Goal: Complete application form: Complete application form

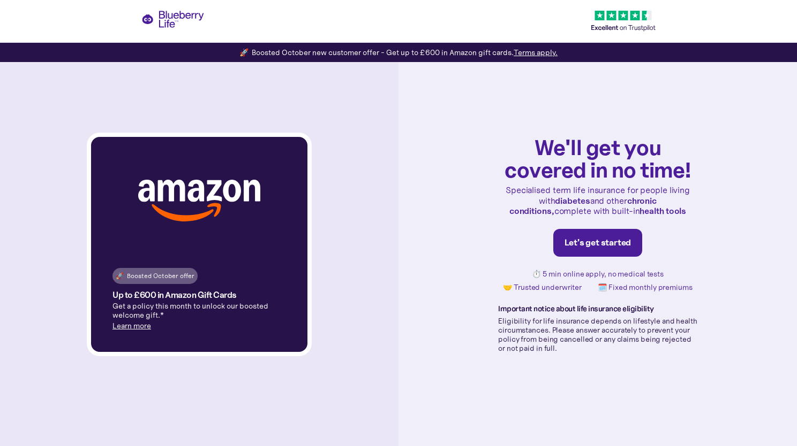
click at [603, 237] on link "Let's get started" at bounding box center [597, 243] width 89 height 28
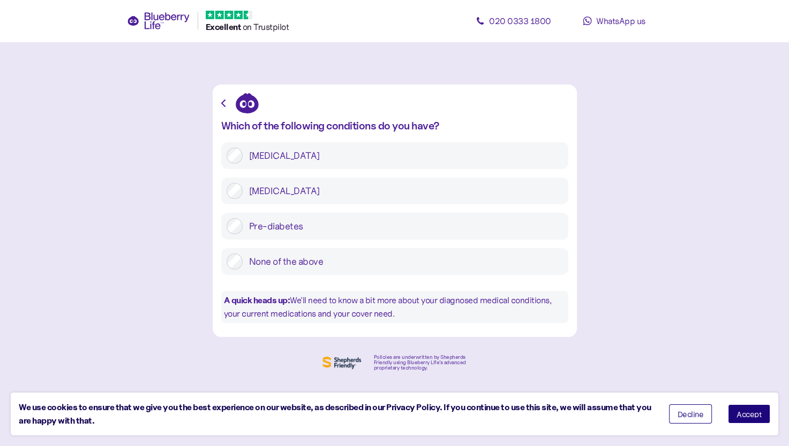
click at [257, 193] on label "[MEDICAL_DATA]" at bounding box center [403, 191] width 320 height 16
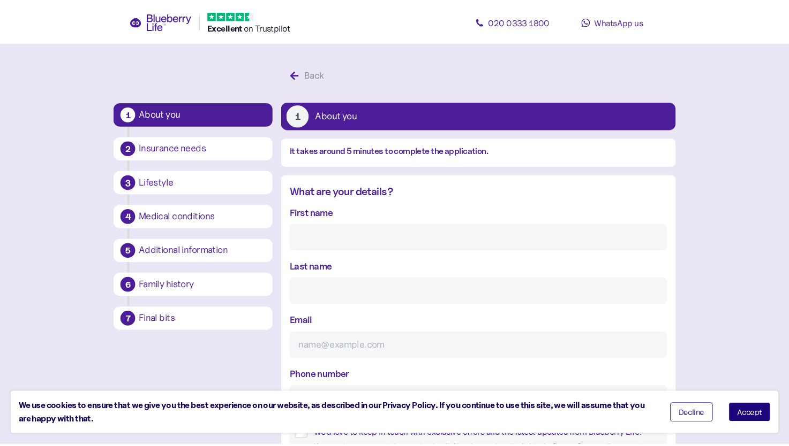
scroll to position [20, 0]
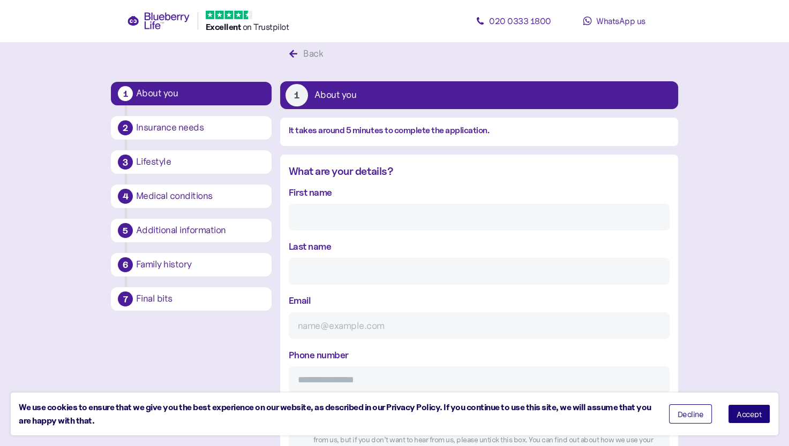
click at [257, 193] on div "Medical conditions" at bounding box center [200, 197] width 128 height 10
click at [328, 228] on input "First name" at bounding box center [479, 217] width 381 height 27
type input "a"
type input "[PERSON_NAME]"
type input "Hay"
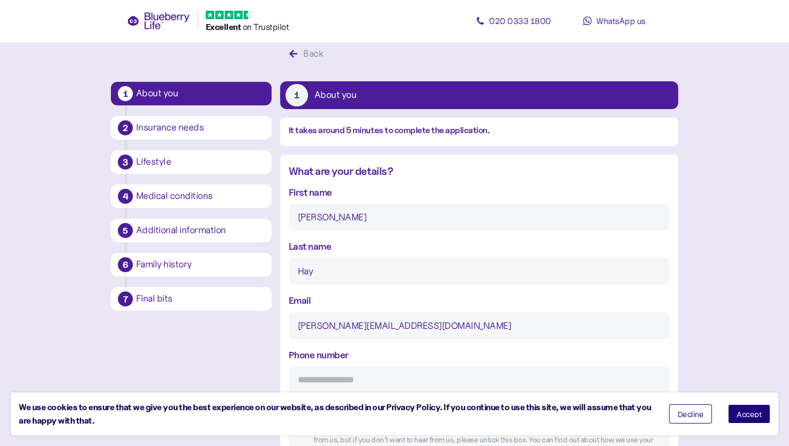
type input "[PERSON_NAME][EMAIL_ADDRESS][DOMAIN_NAME]"
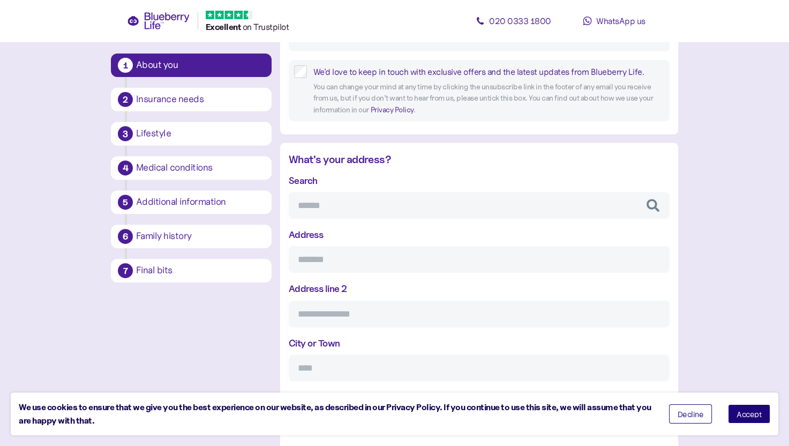
scroll to position [290, 0]
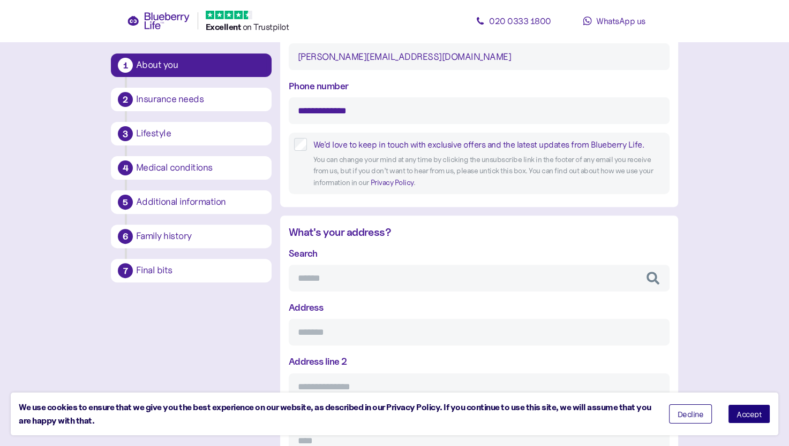
type input "**********"
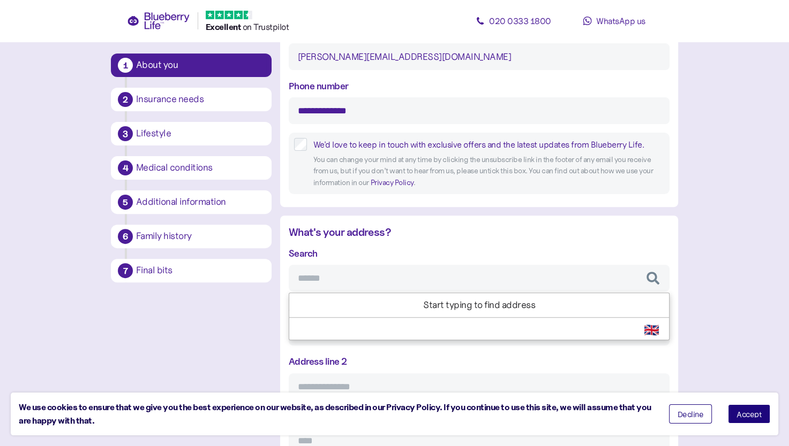
click at [347, 282] on input "Search" at bounding box center [479, 278] width 381 height 27
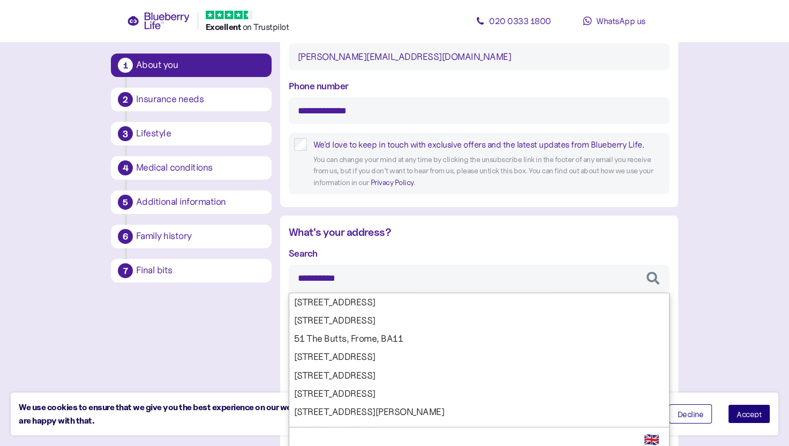
type input "**********"
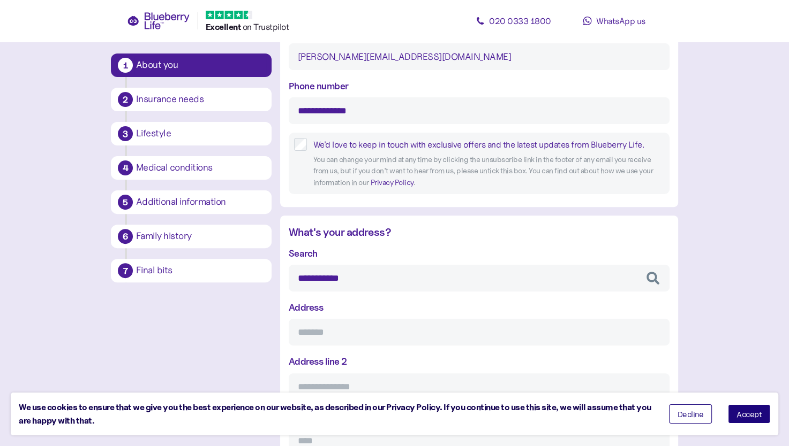
type input "**********"
type input "********"
type input "**********"
type input "********"
click at [361, 304] on div "**********" at bounding box center [479, 404] width 381 height 317
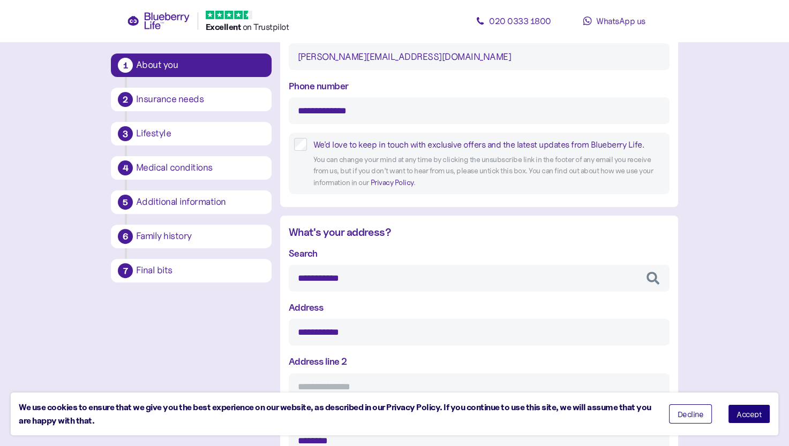
type input "**********"
click at [738, 405] on button "Accept" at bounding box center [749, 414] width 42 height 19
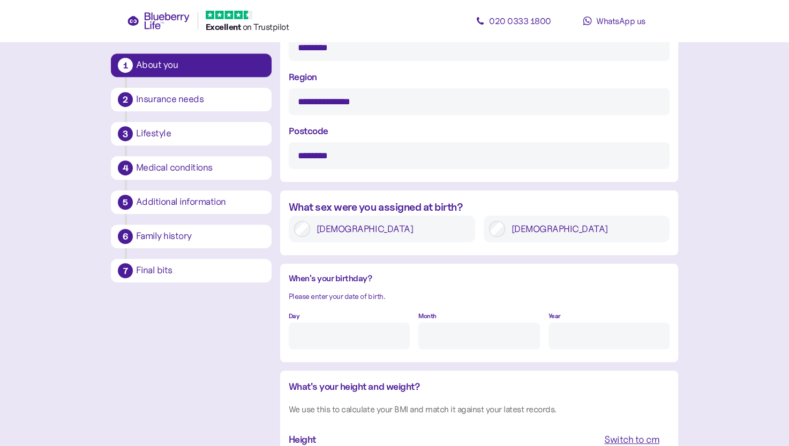
scroll to position [686, 0]
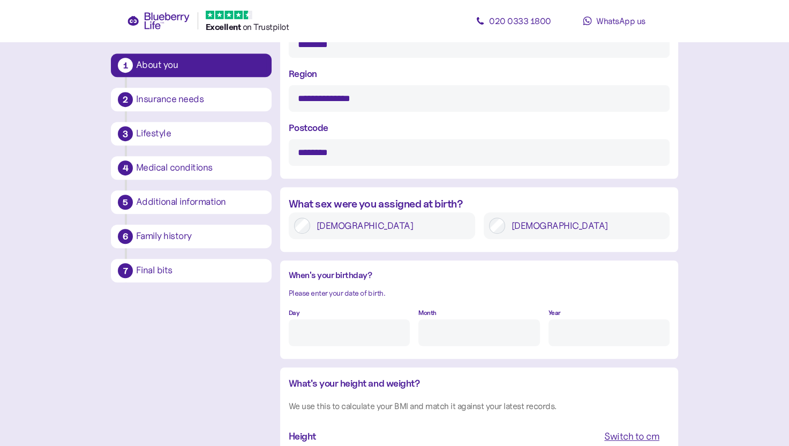
click at [306, 329] on input "Day" at bounding box center [349, 333] width 121 height 27
type input "12"
type input "Ap"
type input "4"
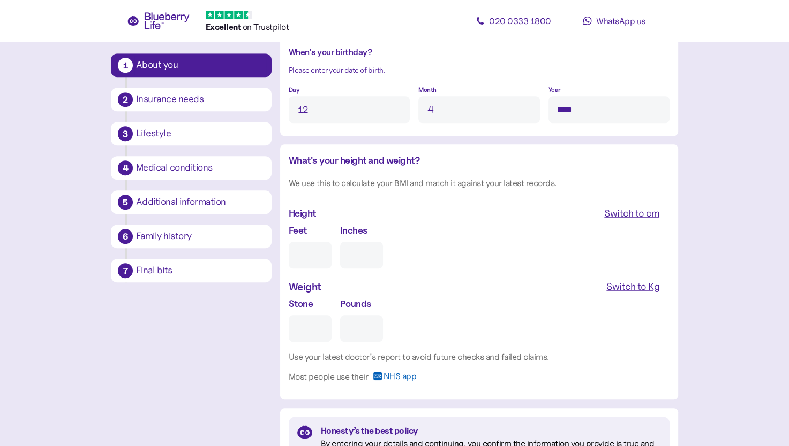
scroll to position [938, 0]
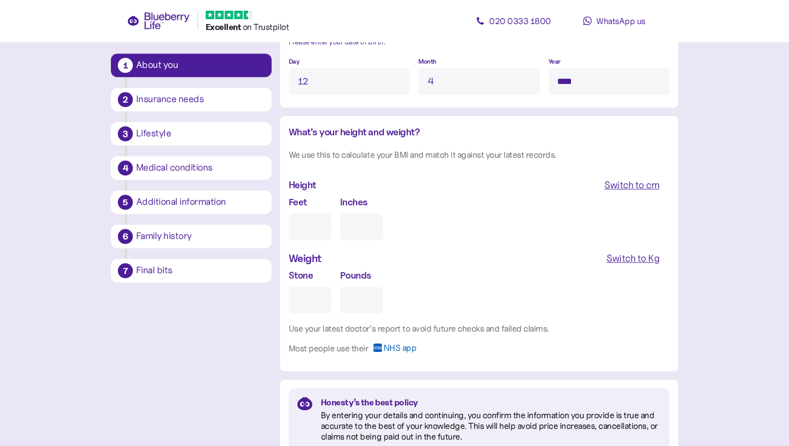
type input "****"
click at [315, 219] on input "Feet" at bounding box center [310, 227] width 43 height 27
type input "6"
type input "0"
type input "6"
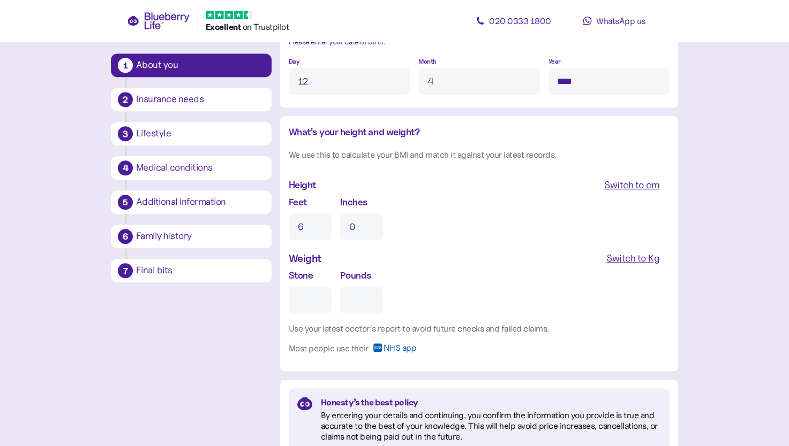
click at [646, 260] on div "Switch to Kg" at bounding box center [632, 258] width 53 height 15
click at [328, 301] on input "Kg" at bounding box center [334, 300] width 91 height 27
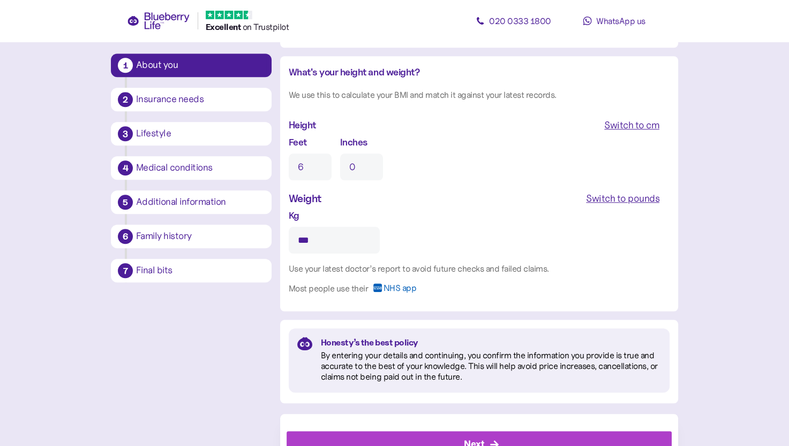
scroll to position [1041, 0]
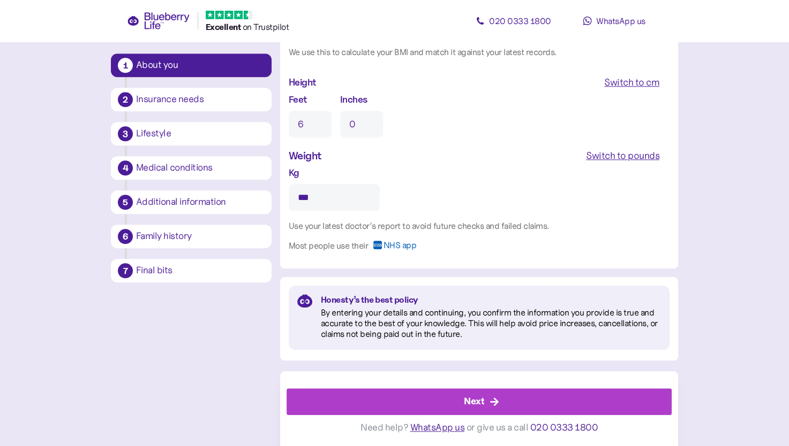
type input "***"
click at [497, 396] on div "Next" at bounding box center [481, 402] width 361 height 26
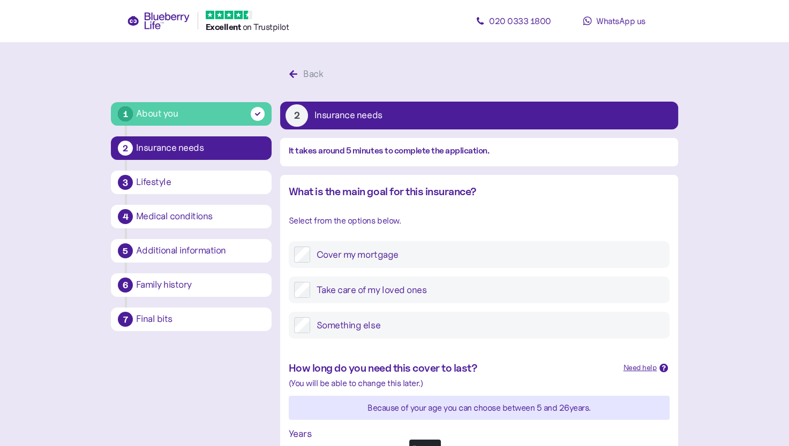
drag, startPoint x: 448, startPoint y: 321, endPoint x: 432, endPoint y: 325, distance: 16.1
click at [432, 325] on label "Something else" at bounding box center [487, 325] width 354 height 16
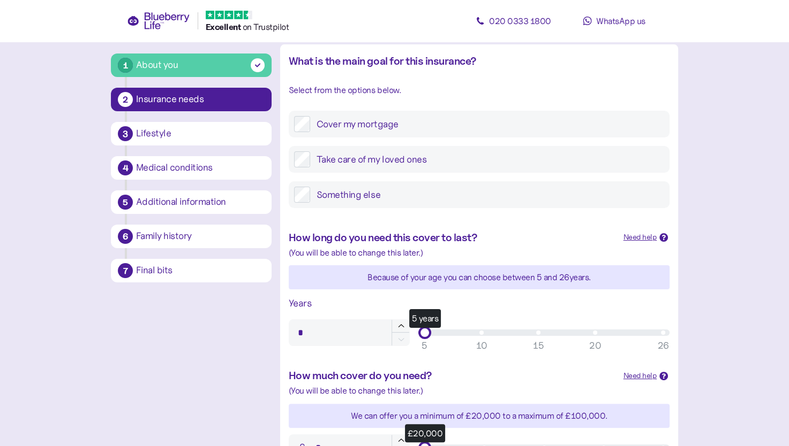
scroll to position [141, 0]
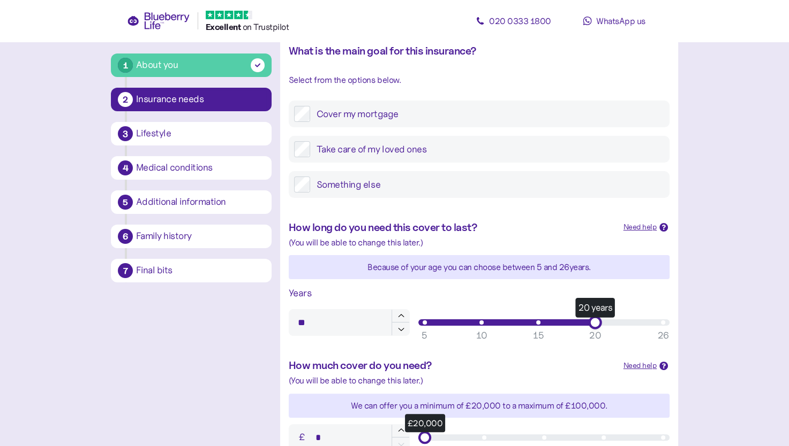
type input "**"
click at [595, 324] on div "20 years" at bounding box center [544, 323] width 238 height 6
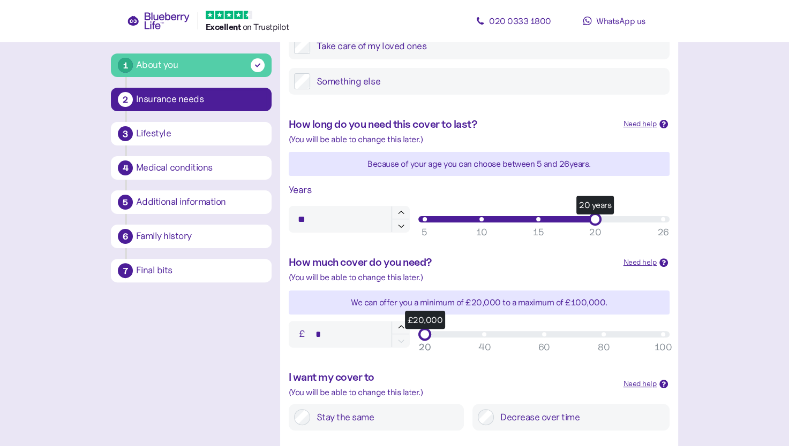
scroll to position [247, 0]
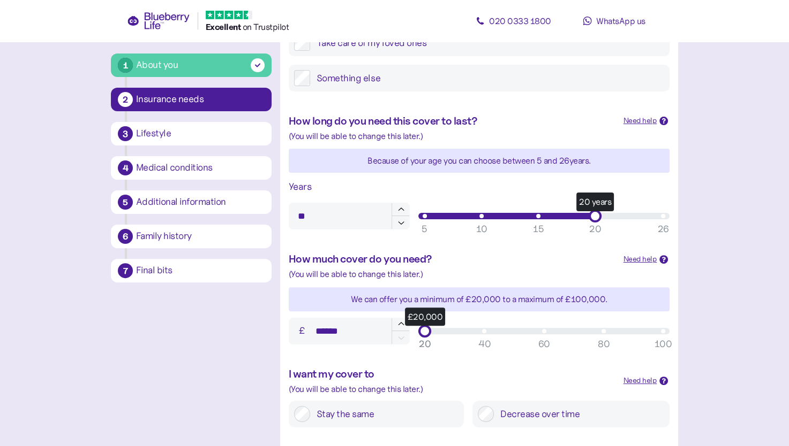
click at [661, 331] on div "£20,000" at bounding box center [544, 331] width 238 height 6
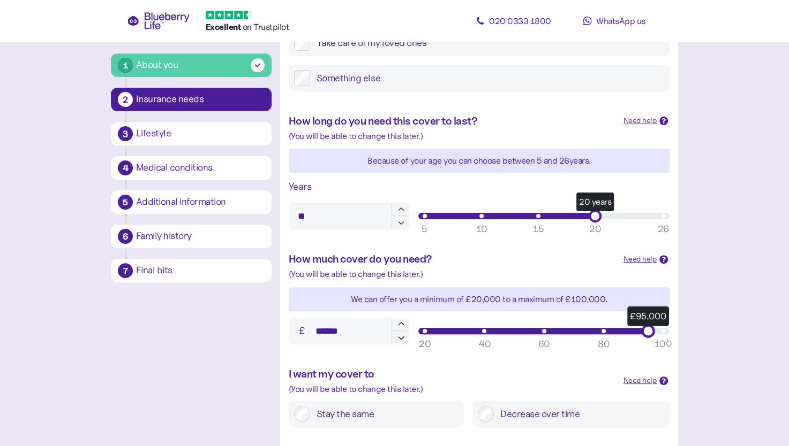
type input "*******"
drag, startPoint x: 653, startPoint y: 332, endPoint x: 683, endPoint y: 332, distance: 29.4
click at [683, 332] on div "1 About you 2 Insurance needs 3 Lifestyle 4 Medical conditions 5 Additional inf…" at bounding box center [394, 231] width 584 height 830
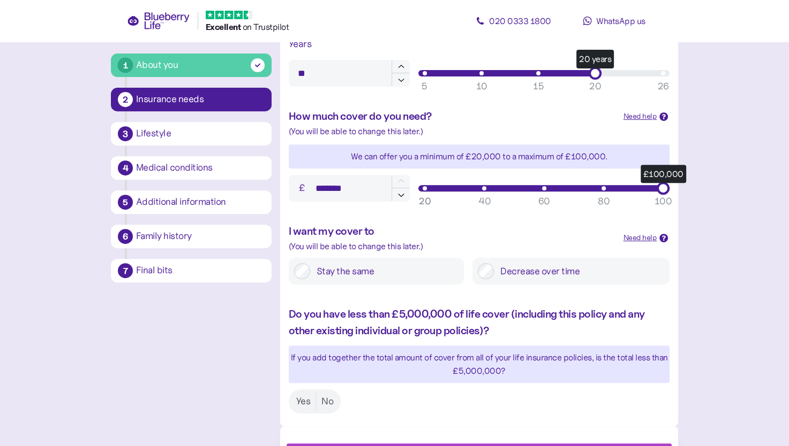
scroll to position [404, 0]
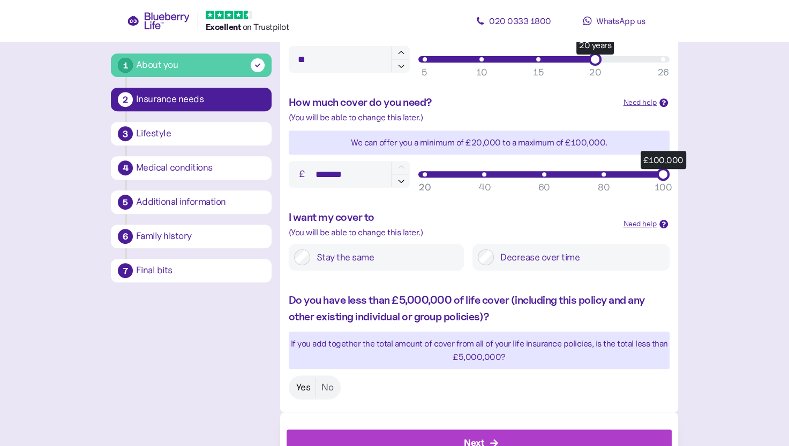
click at [305, 384] on label "Yes" at bounding box center [303, 388] width 25 height 20
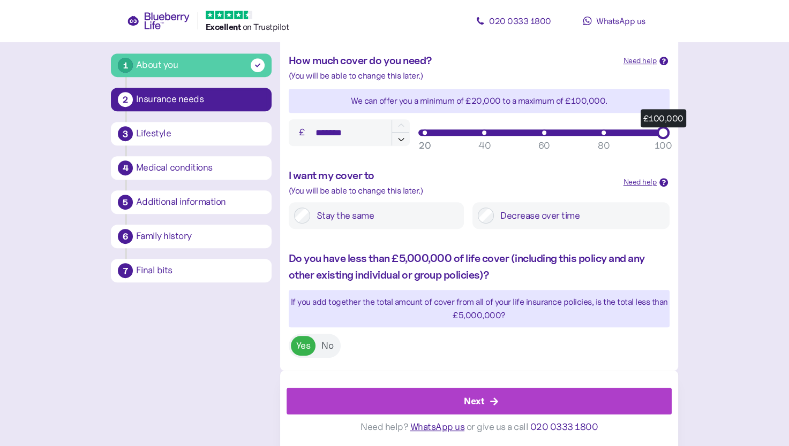
click at [453, 404] on div "Next" at bounding box center [481, 402] width 361 height 26
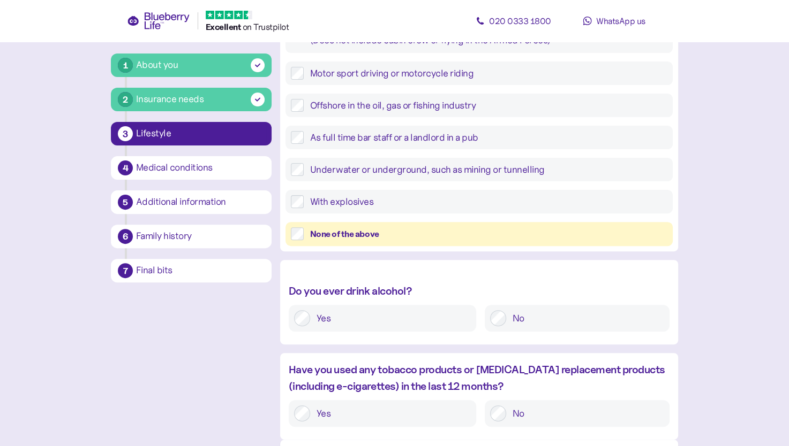
scroll to position [296, 0]
click at [424, 310] on div "Yes" at bounding box center [382, 319] width 187 height 27
click at [310, 321] on label "Yes" at bounding box center [390, 320] width 161 height 16
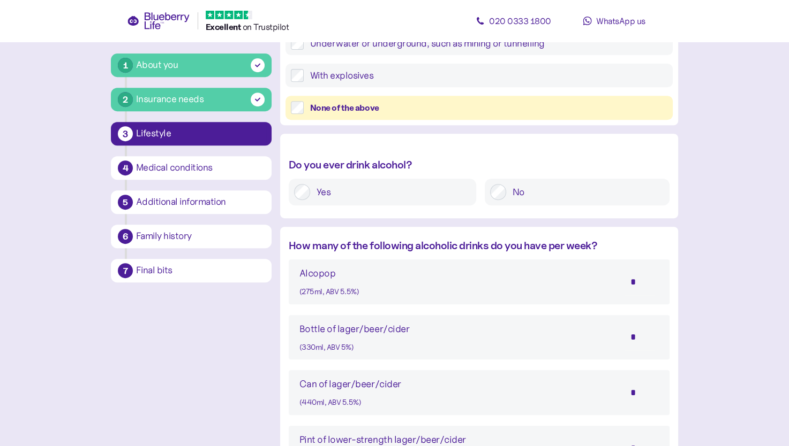
scroll to position [552, 0]
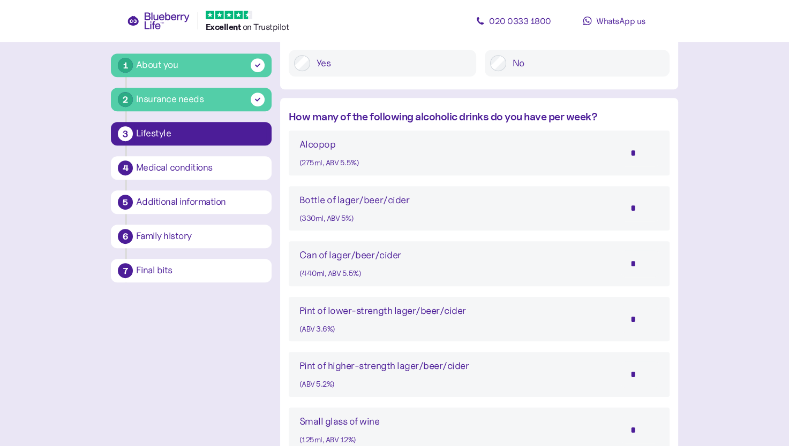
drag, startPoint x: 638, startPoint y: 317, endPoint x: 627, endPoint y: 318, distance: 11.3
click at [627, 318] on input "*" at bounding box center [639, 319] width 37 height 27
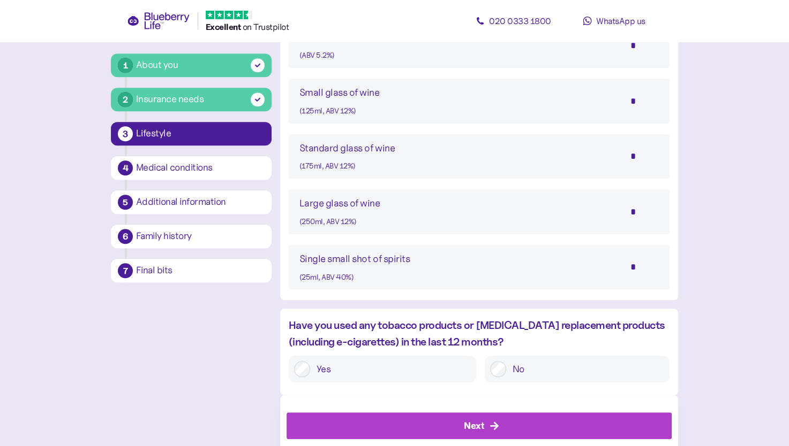
scroll to position [906, 0]
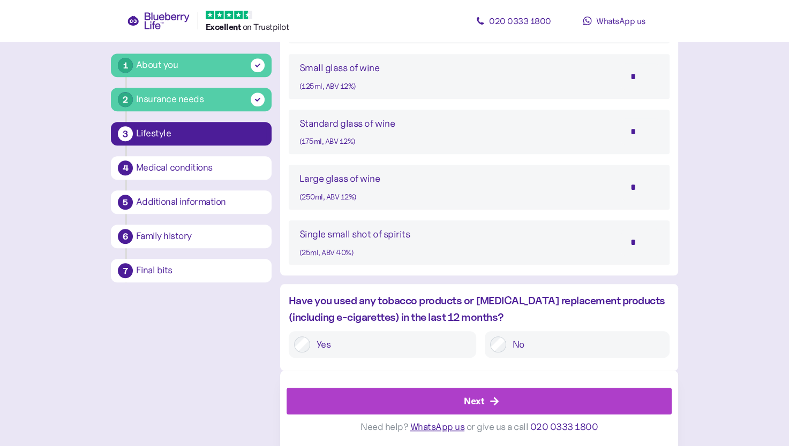
type input "**"
click at [490, 350] on div at bounding box center [498, 345] width 16 height 16
click at [468, 403] on div "Next" at bounding box center [474, 402] width 20 height 14
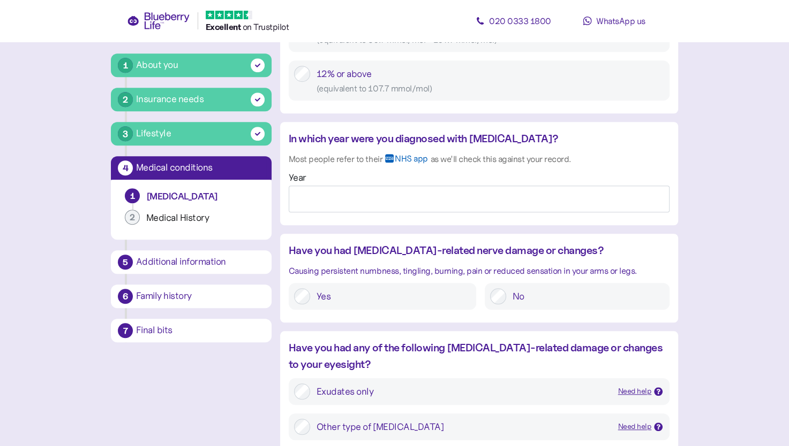
scroll to position [824, 0]
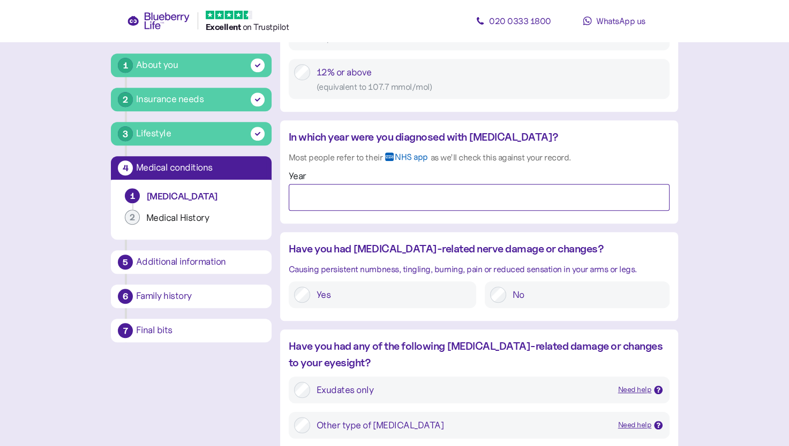
click at [320, 194] on input "Year" at bounding box center [479, 197] width 381 height 27
type input "****"
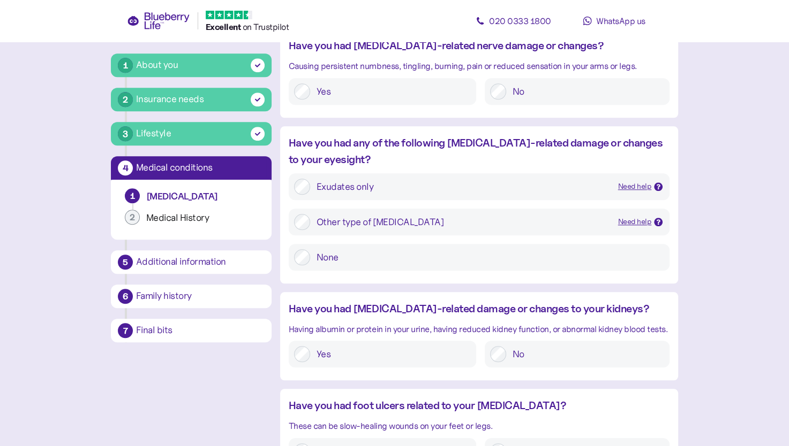
scroll to position [1035, 0]
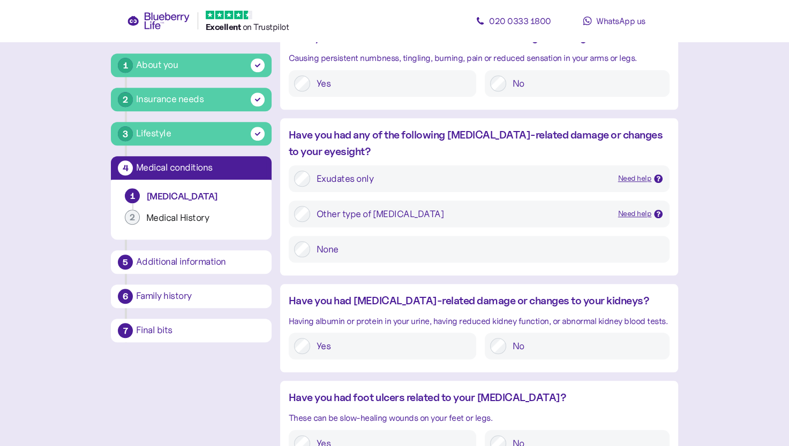
click at [626, 177] on div "Need help" at bounding box center [635, 179] width 34 height 12
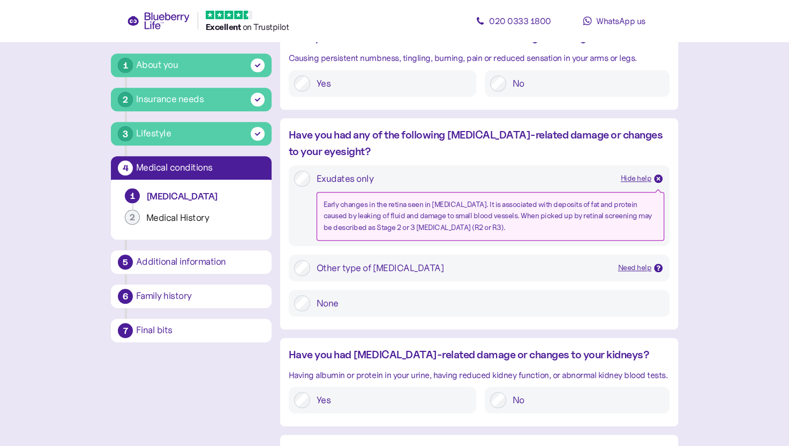
click at [642, 268] on div "Need help" at bounding box center [635, 268] width 34 height 12
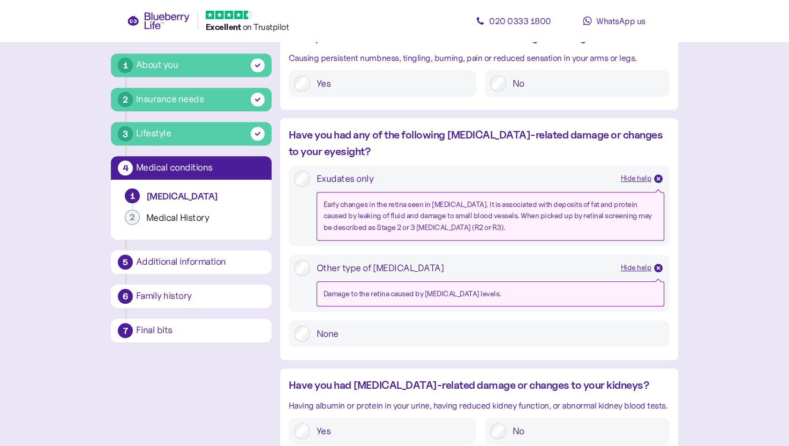
click at [632, 269] on div "Hide help" at bounding box center [635, 268] width 31 height 12
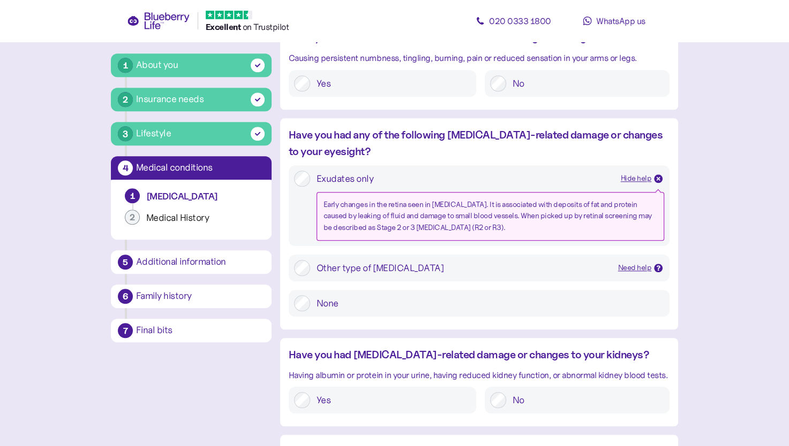
click at [632, 269] on div "Need help" at bounding box center [635, 268] width 34 height 12
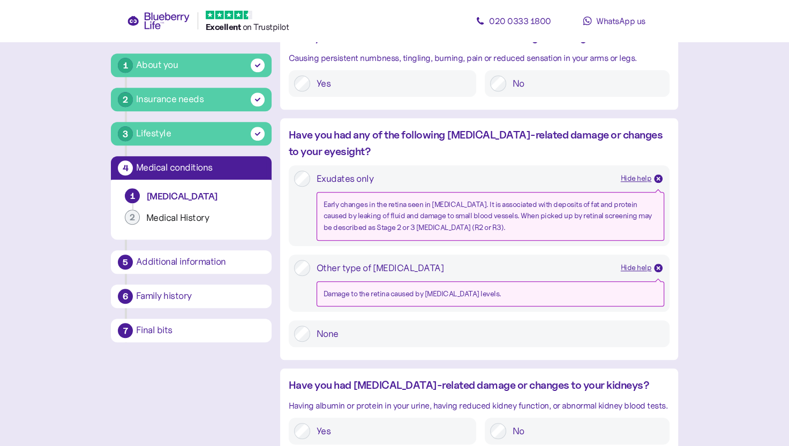
scroll to position [1300, 0]
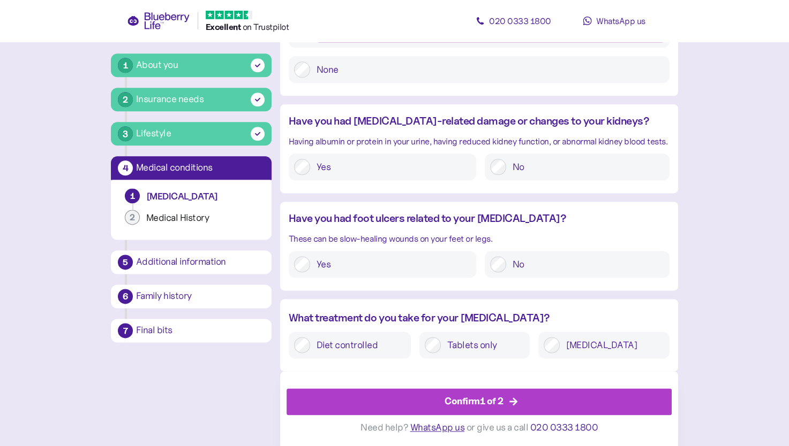
click at [589, 348] on label "[MEDICAL_DATA]" at bounding box center [611, 345] width 104 height 16
click at [474, 401] on div "Confirm 1 of 2" at bounding box center [473, 401] width 59 height 14
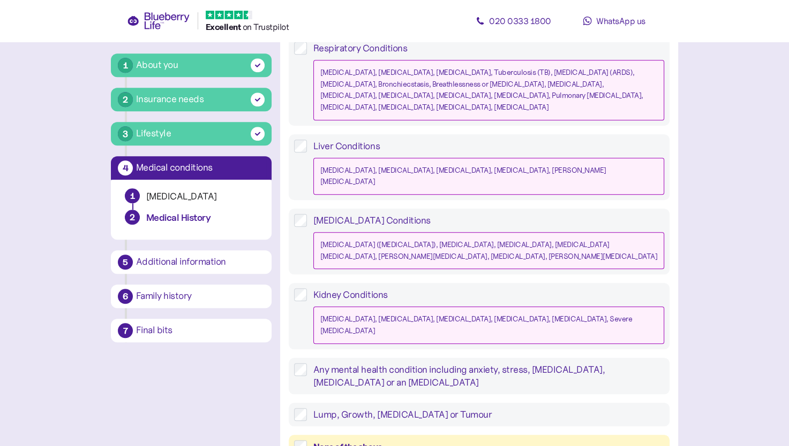
scroll to position [985, 0]
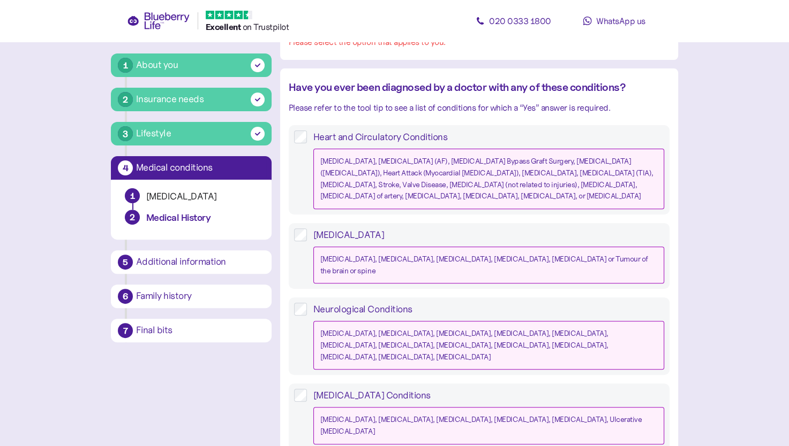
scroll to position [0, 0]
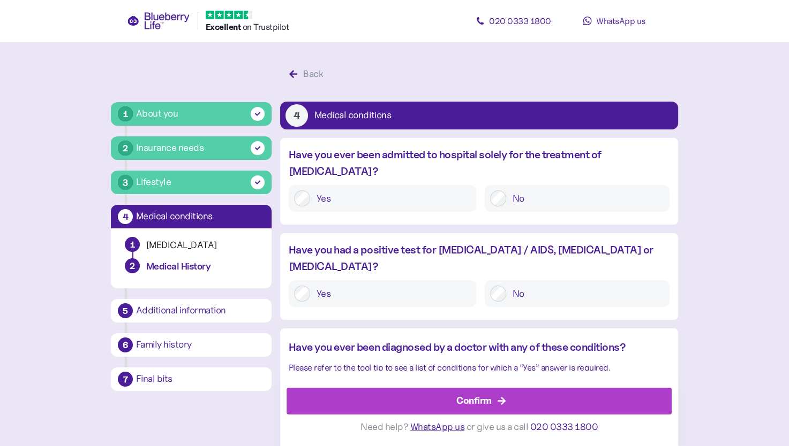
click at [489, 408] on div "Confirm" at bounding box center [473, 401] width 35 height 14
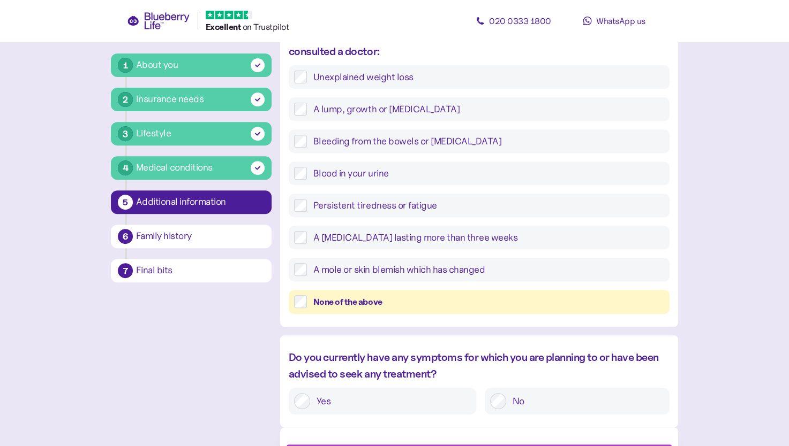
scroll to position [420, 0]
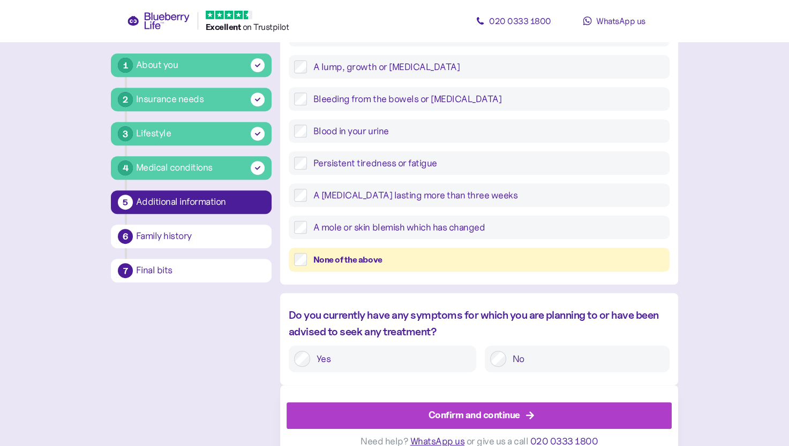
click at [468, 413] on div "Confirm and continue" at bounding box center [474, 415] width 92 height 14
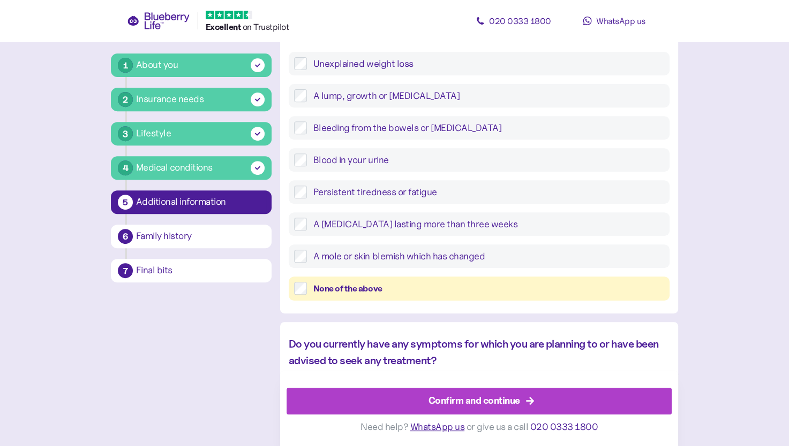
scroll to position [434, 0]
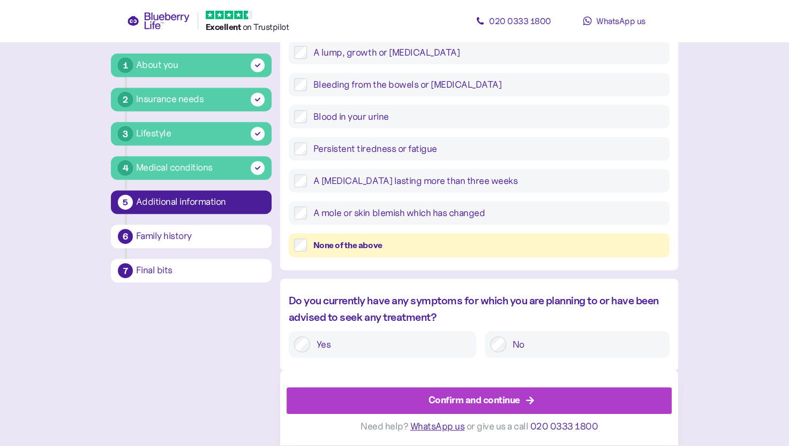
click at [535, 396] on div "Confirm and continue" at bounding box center [481, 402] width 361 height 26
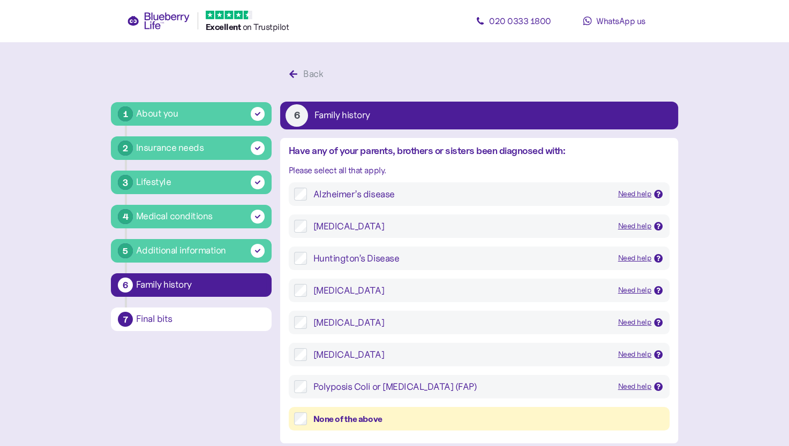
click at [632, 194] on div "Need help" at bounding box center [635, 194] width 34 height 12
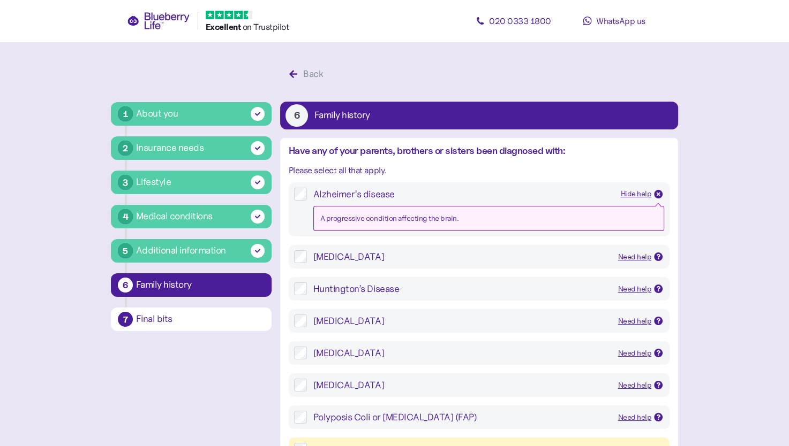
click at [632, 194] on div "Hide help" at bounding box center [635, 194] width 31 height 12
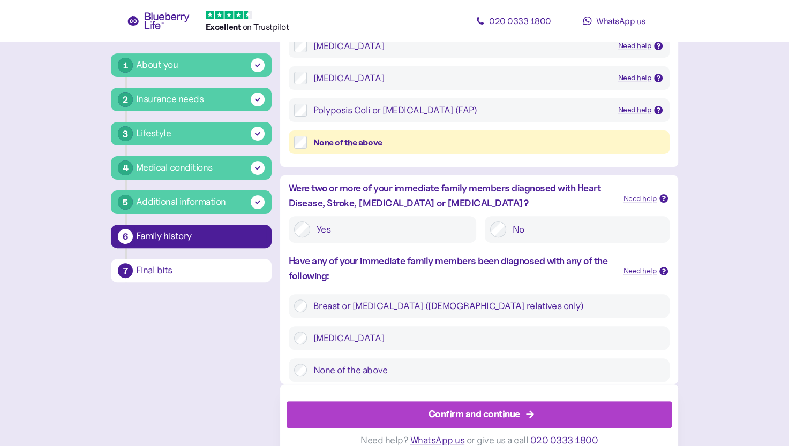
scroll to position [290, 0]
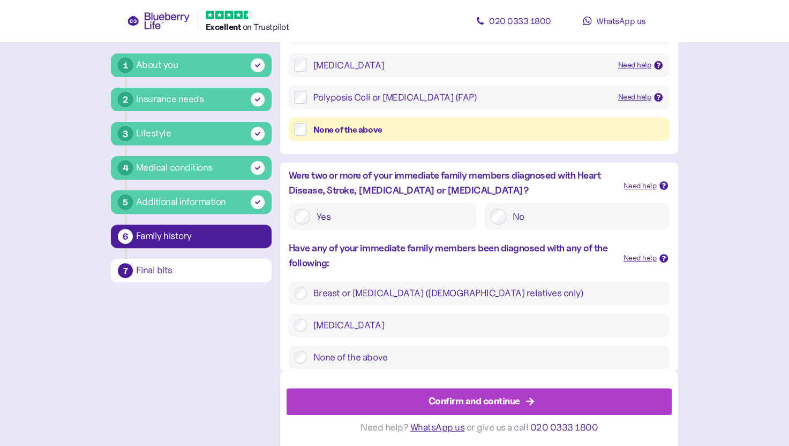
click at [480, 403] on div "Confirm and continue" at bounding box center [474, 402] width 92 height 14
click at [472, 399] on div "Confirm and continue" at bounding box center [474, 401] width 92 height 14
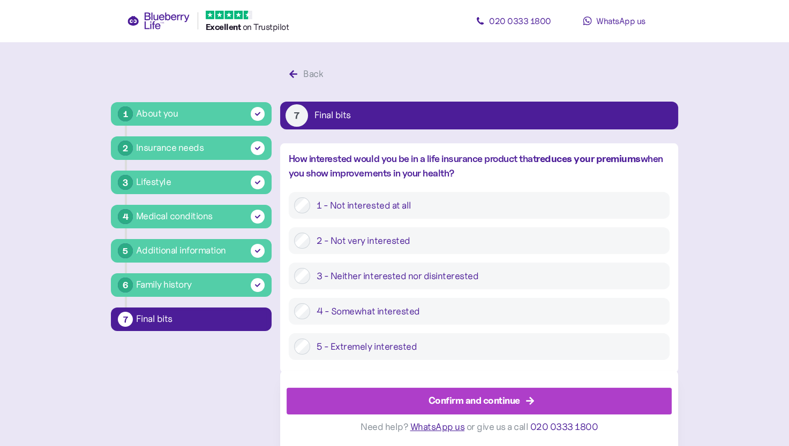
click at [449, 408] on div "Confirm and continue" at bounding box center [474, 401] width 92 height 14
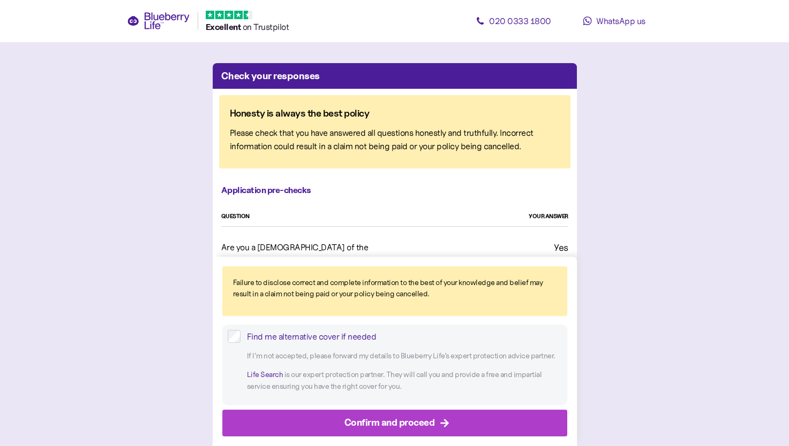
click at [426, 420] on div "Confirm and proceed" at bounding box center [389, 423] width 90 height 14
